Goal: Task Accomplishment & Management: Manage account settings

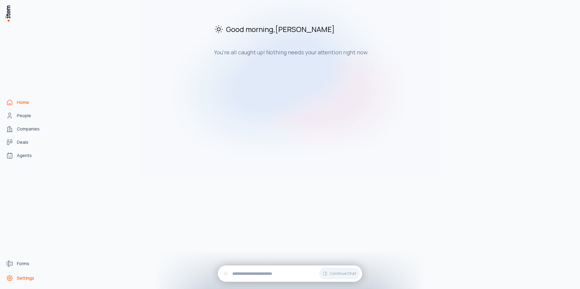
click at [21, 275] on span "Settings" at bounding box center [25, 278] width 17 height 6
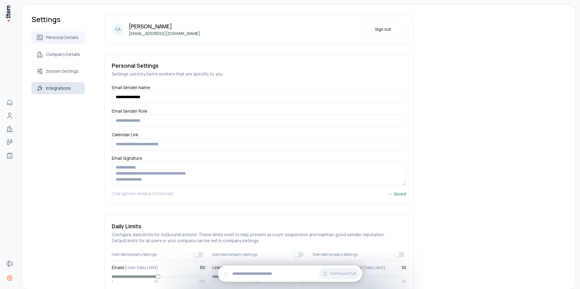
click at [37, 85] on icon at bounding box center [39, 88] width 7 height 7
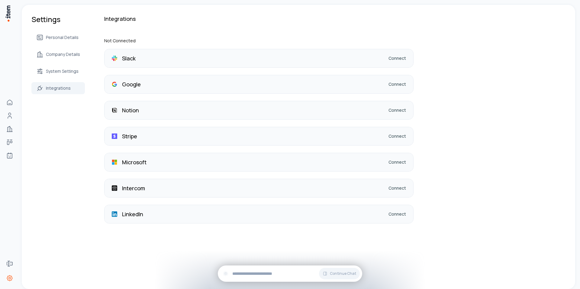
click at [136, 163] on p "Microsoft" at bounding box center [134, 162] width 24 height 8
click at [397, 162] on link "Connect" at bounding box center [397, 162] width 18 height 6
